Goal: Task Accomplishment & Management: Manage account settings

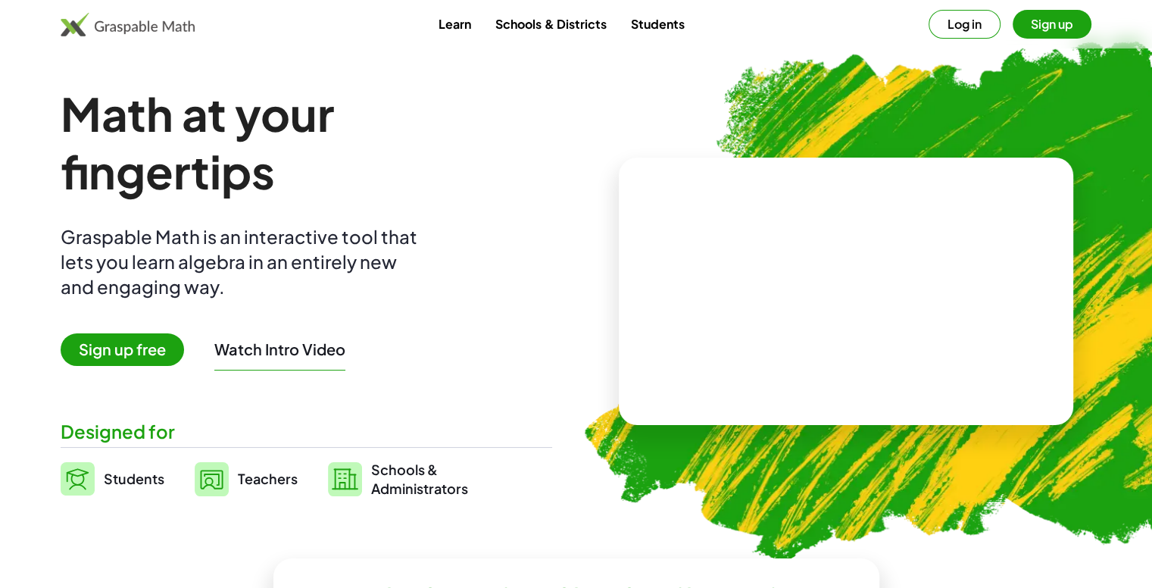
click at [1057, 11] on button "Sign up" at bounding box center [1052, 24] width 79 height 29
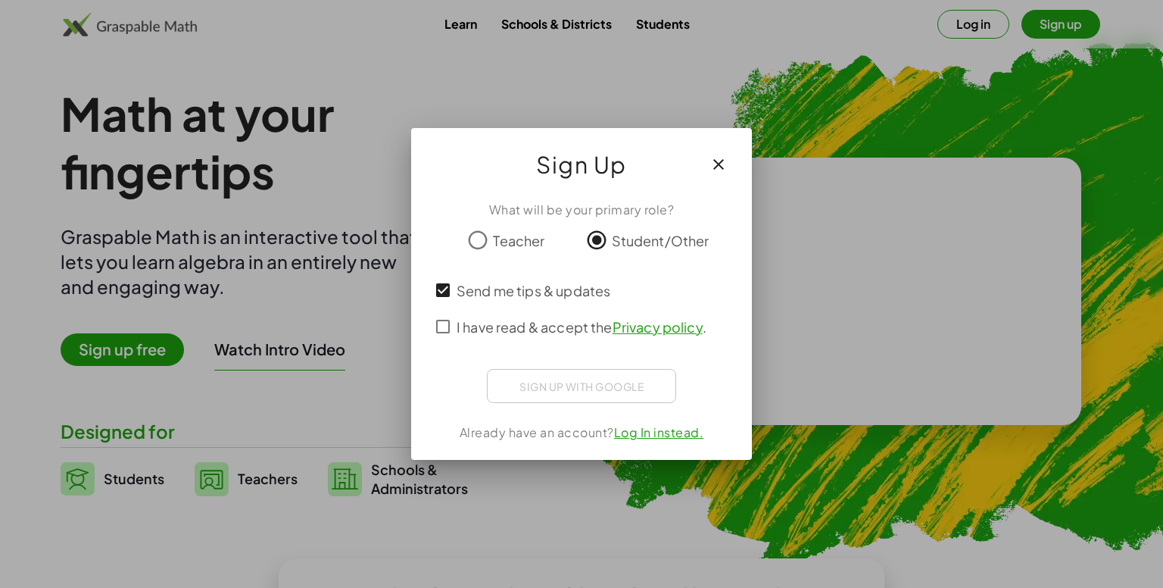
click at [434, 283] on div "What will be your primary role? Teacher Student/Other Send me tips & updates I …" at bounding box center [581, 324] width 341 height 271
click at [715, 165] on icon "button" at bounding box center [719, 164] width 18 height 18
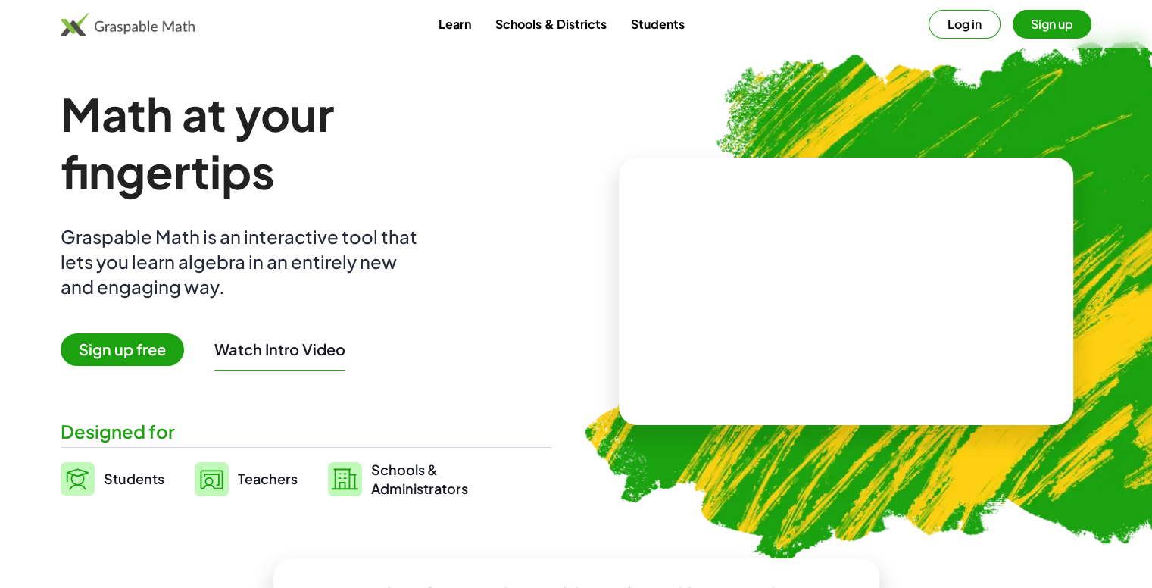
click at [122, 348] on span "Sign up free" at bounding box center [122, 349] width 123 height 33
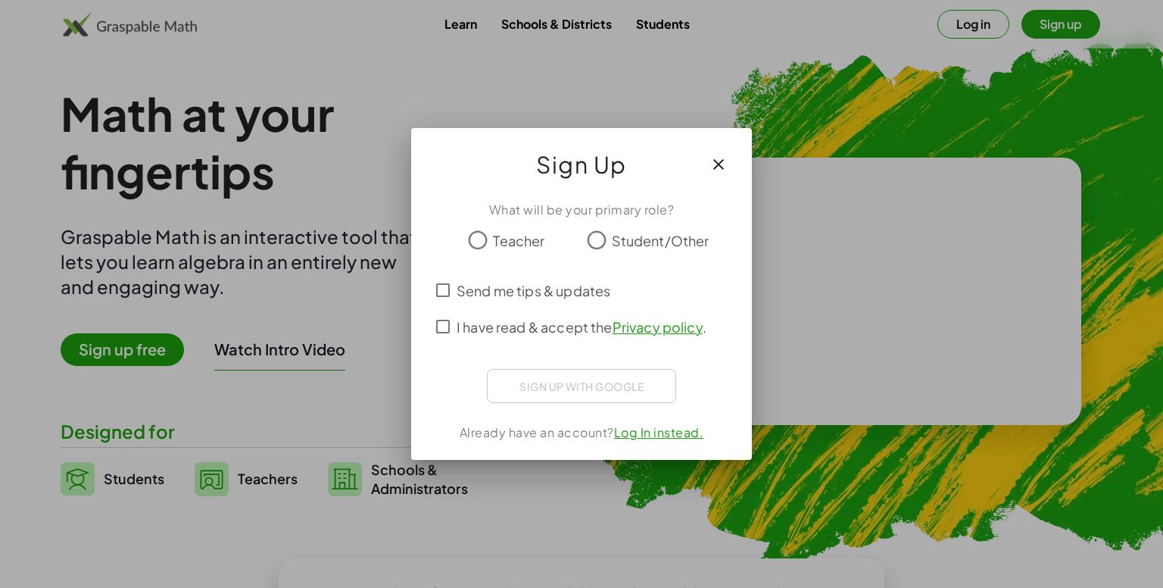
click at [646, 425] on link "Log In instead." at bounding box center [659, 432] width 90 height 16
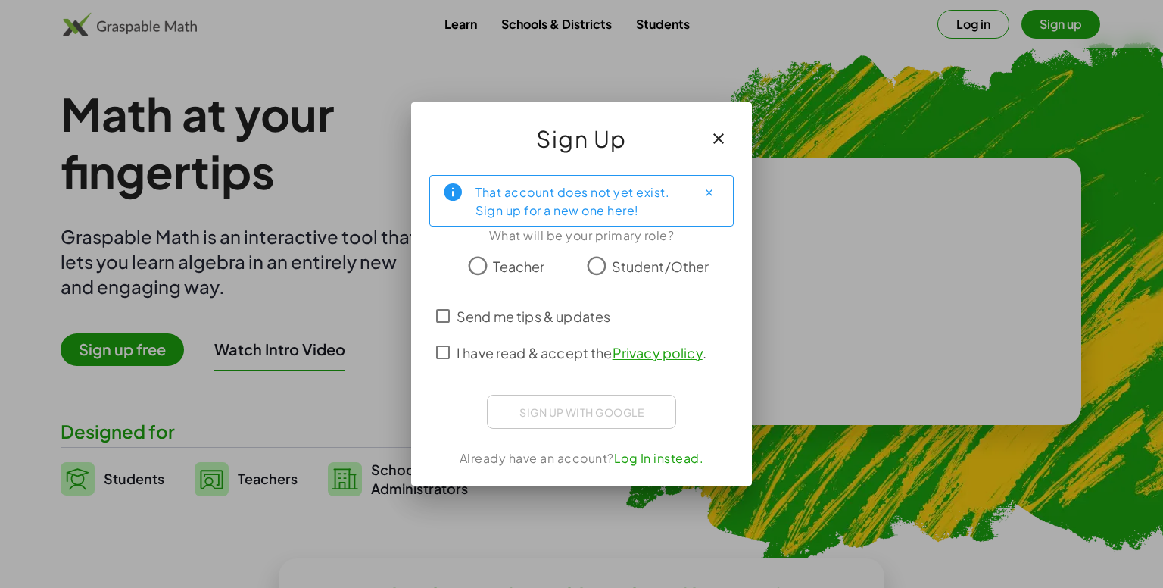
click at [715, 143] on icon "button" at bounding box center [719, 139] width 18 height 18
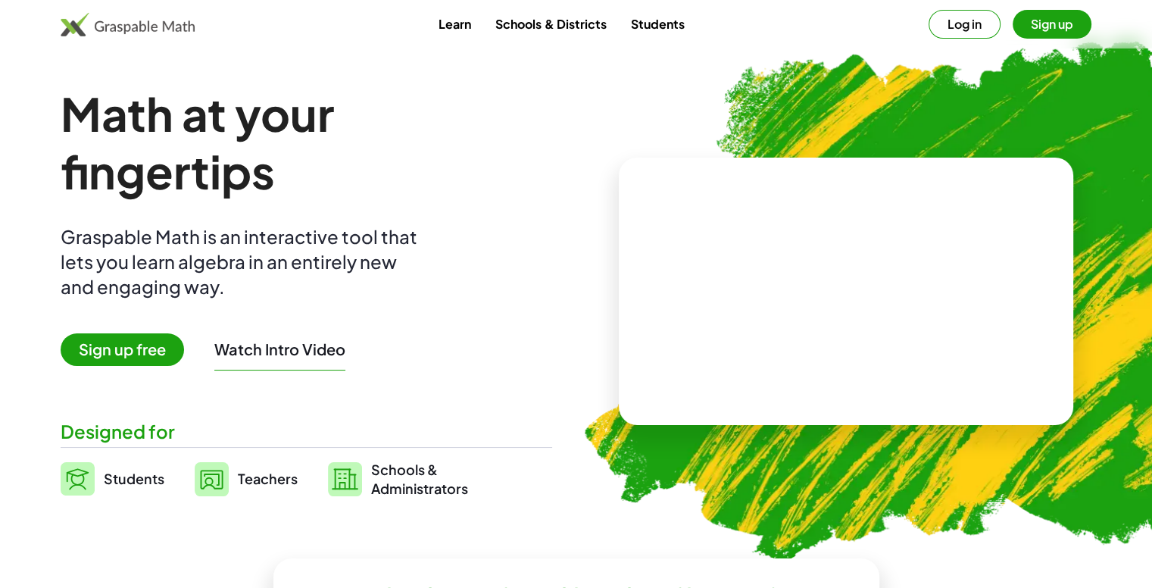
click at [948, 17] on button "Log in" at bounding box center [965, 24] width 72 height 29
